Goal: Navigation & Orientation: Find specific page/section

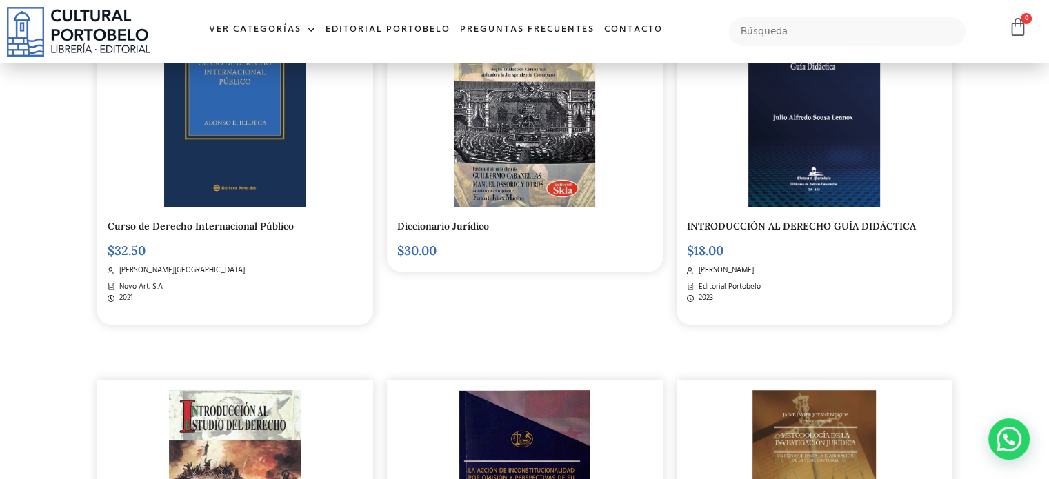
scroll to position [413, 0]
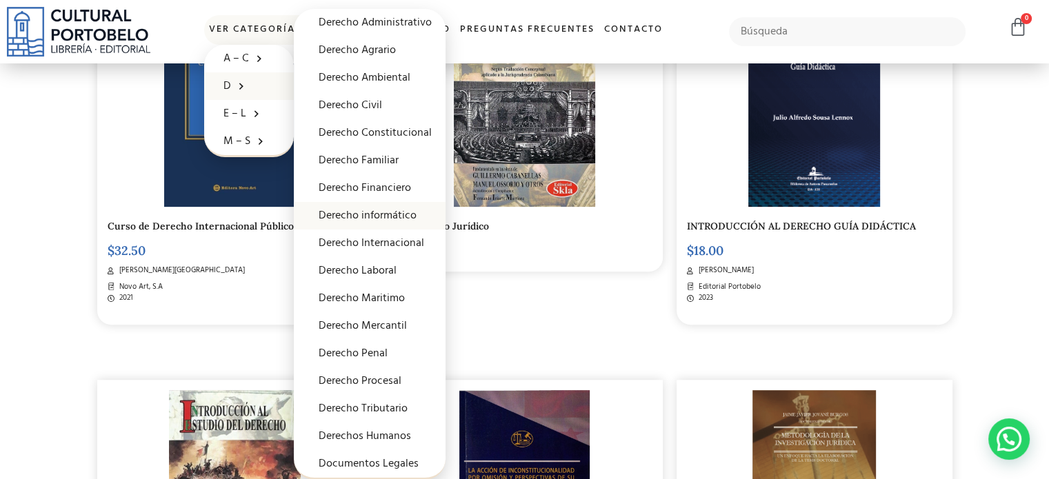
click at [358, 220] on link "Derecho informático" at bounding box center [370, 216] width 152 height 28
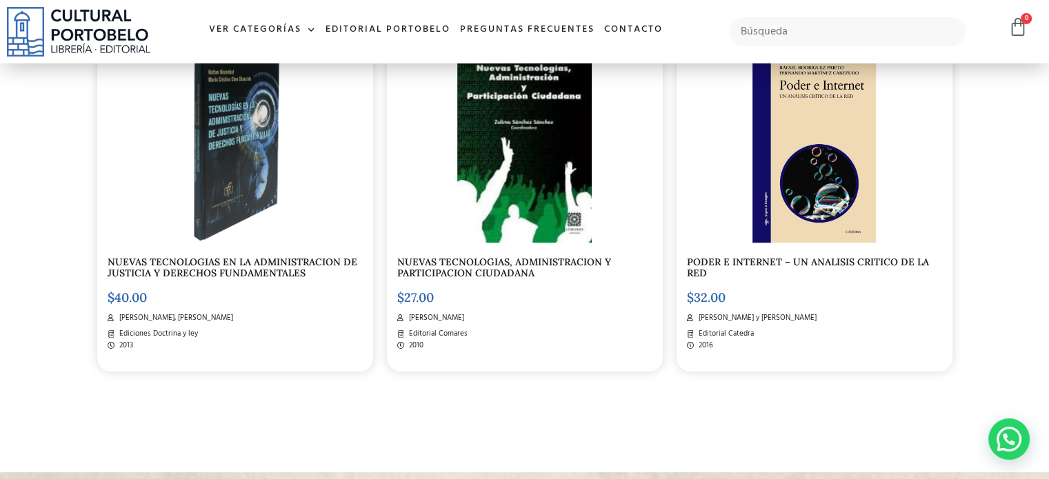
scroll to position [689, 0]
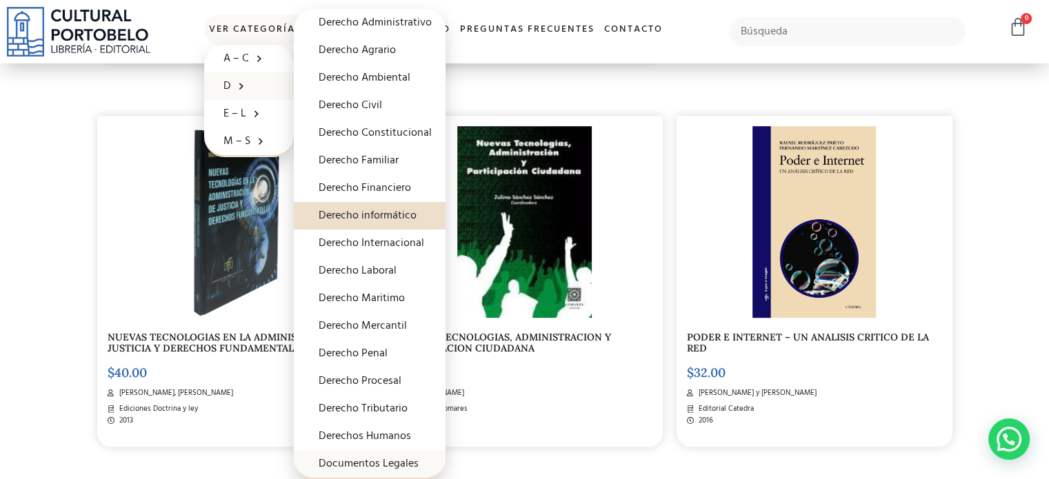
click at [363, 459] on link "Documentos Legales" at bounding box center [370, 464] width 152 height 28
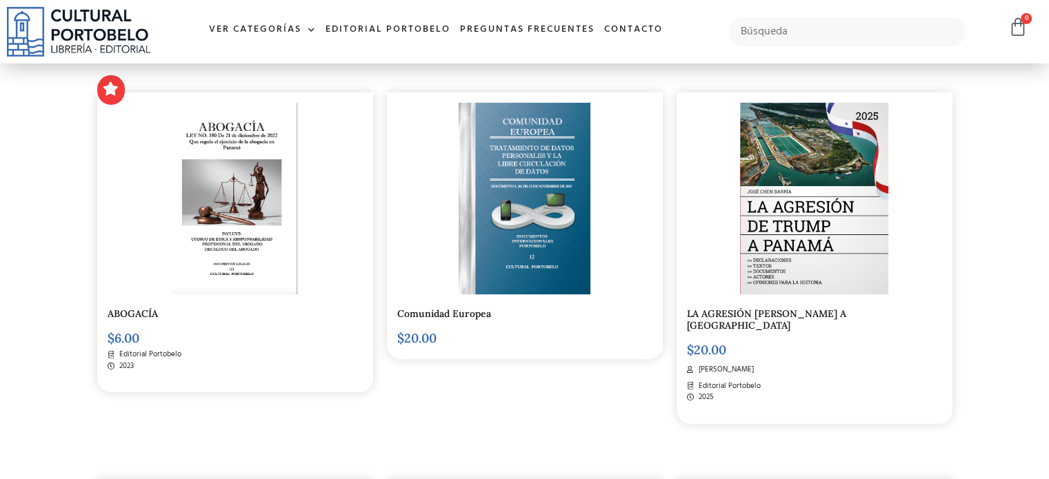
scroll to position [275, 0]
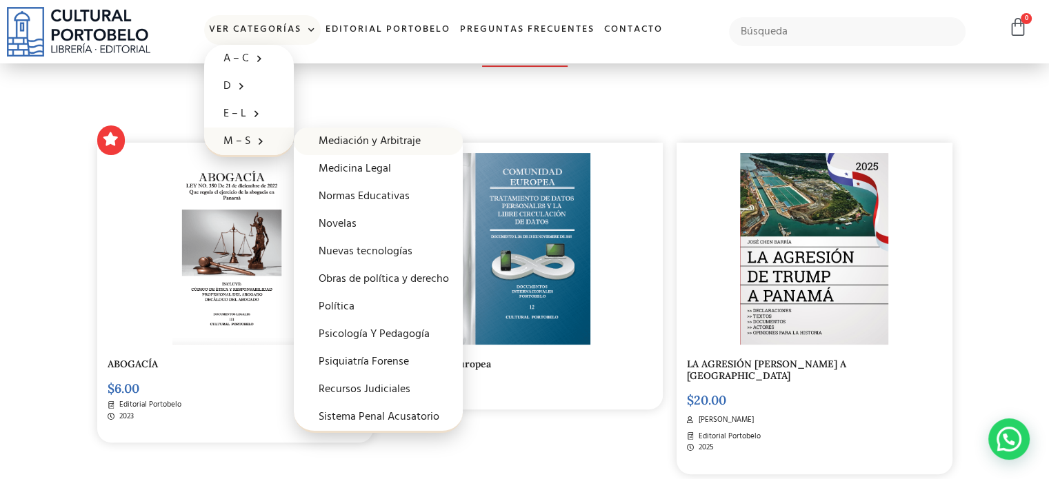
click at [389, 139] on link "Mediación y Arbitraje" at bounding box center [378, 142] width 169 height 28
